Goal: Download file/media

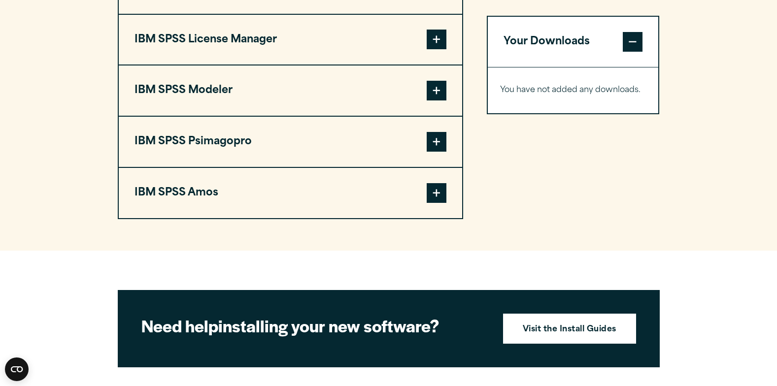
click at [442, 44] on span at bounding box center [437, 40] width 20 height 20
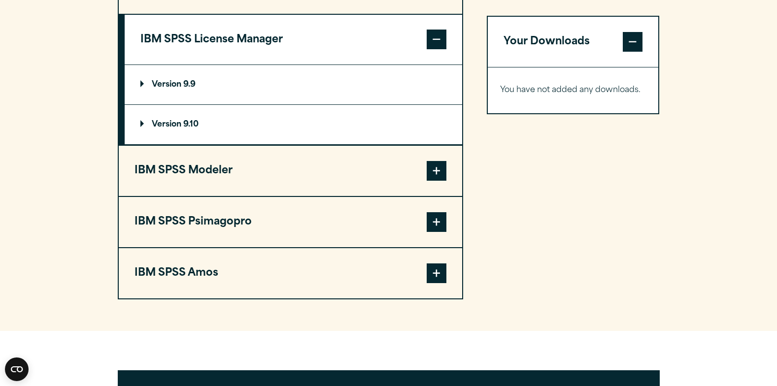
click at [140, 81] on p "Version 9.9" at bounding box center [167, 85] width 55 height 8
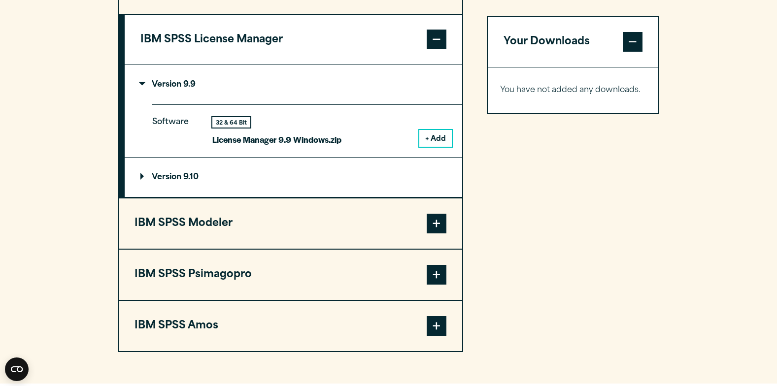
click at [435, 141] on button "+ Add" at bounding box center [435, 138] width 33 height 17
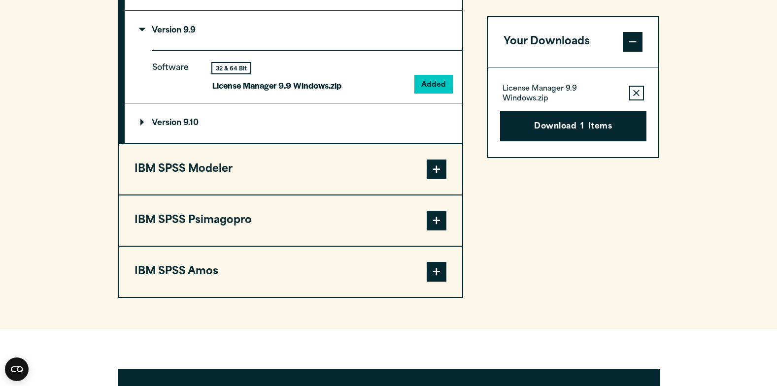
scroll to position [936, 0]
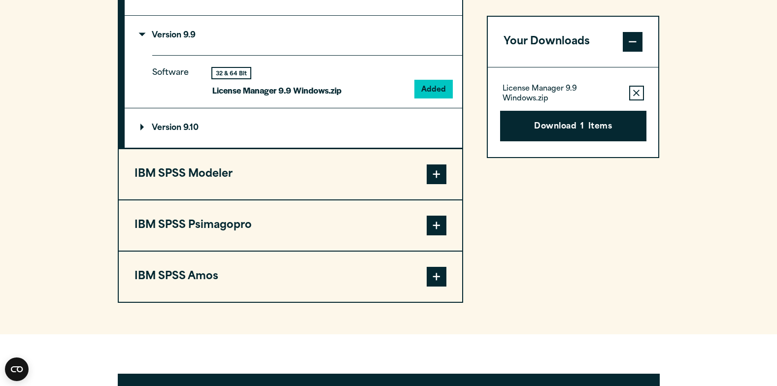
click at [444, 277] on span at bounding box center [437, 277] width 20 height 20
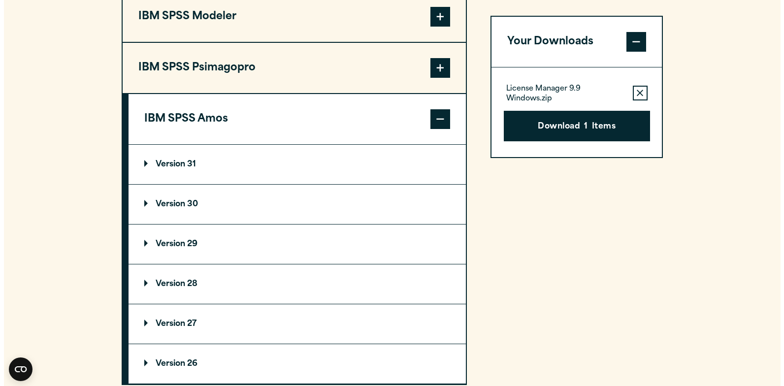
scroll to position [985, 0]
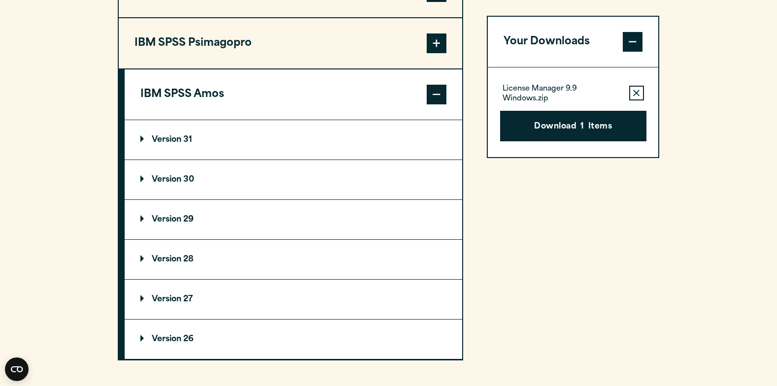
click at [157, 142] on p "Version 31" at bounding box center [166, 140] width 52 height 8
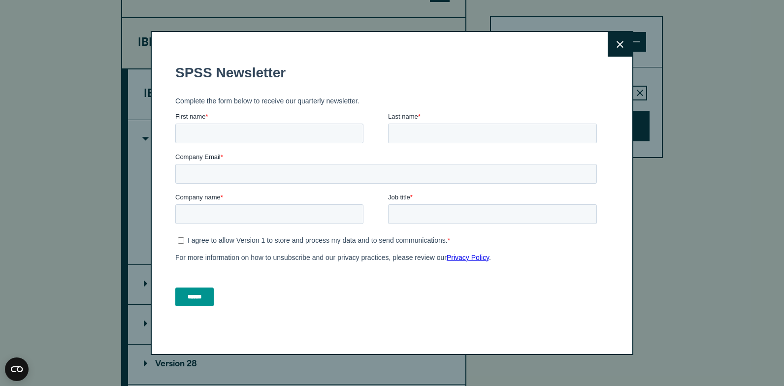
click at [617, 44] on icon at bounding box center [620, 44] width 7 height 7
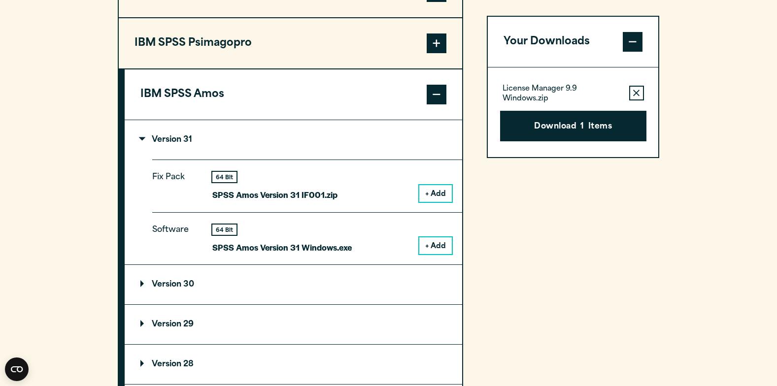
click at [441, 243] on button "+ Add" at bounding box center [435, 245] width 33 height 17
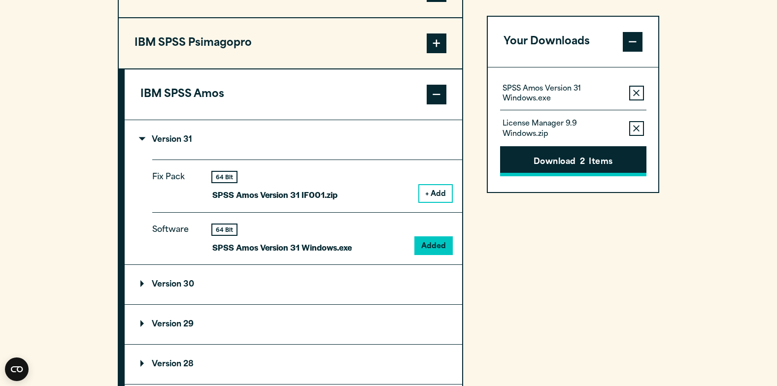
click at [549, 157] on button "Download 2 Items" at bounding box center [573, 161] width 146 height 31
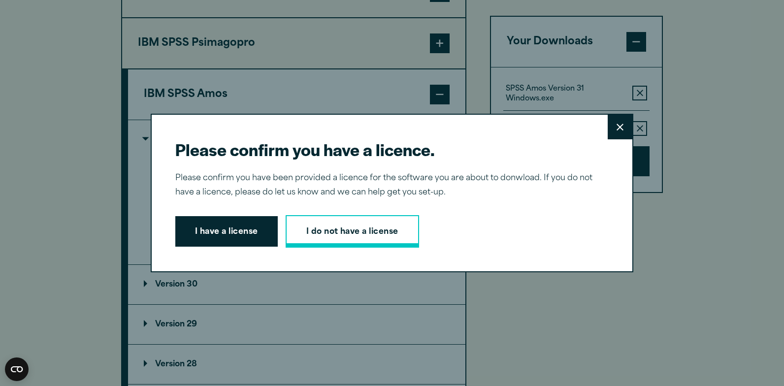
click at [361, 225] on link "I do not have a license" at bounding box center [353, 231] width 134 height 33
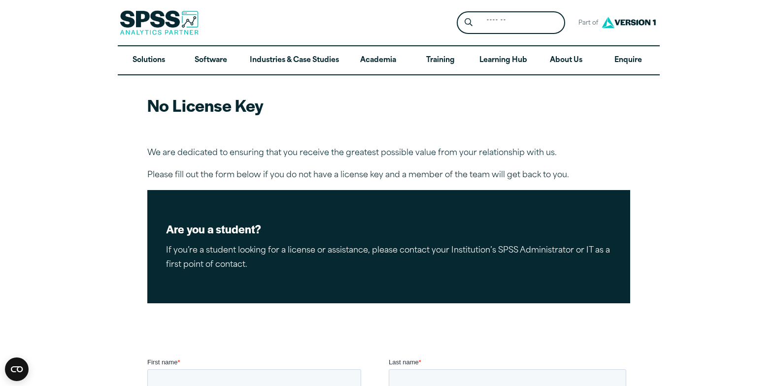
scroll to position [49, 0]
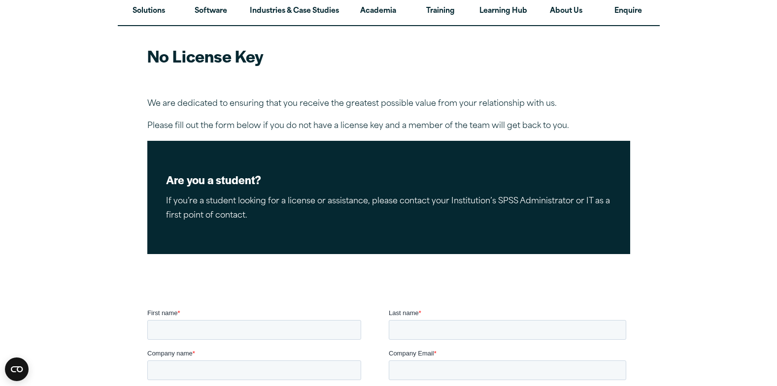
click at [152, 104] on p "We are dedicated to ensuring that you receive the greatest possible value from …" at bounding box center [388, 104] width 483 height 14
drag, startPoint x: 152, startPoint y: 104, endPoint x: 170, endPoint y: 103, distance: 18.3
click at [170, 103] on p "We are dedicated to ensuring that you receive the greatest possible value from …" at bounding box center [388, 104] width 483 height 14
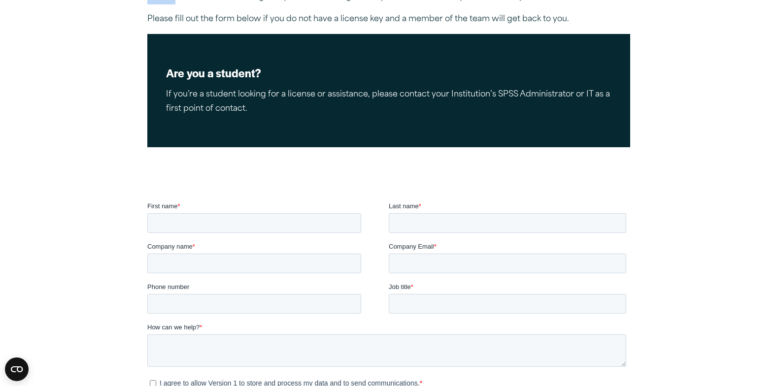
scroll to position [148, 0]
